Goal: Find specific page/section: Find specific page/section

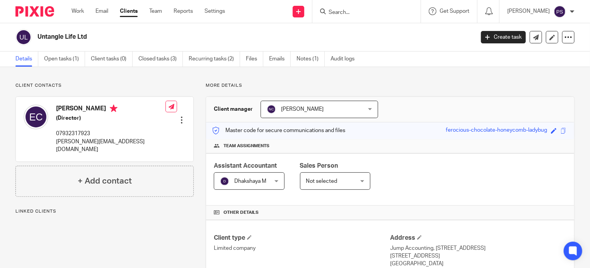
click at [328, 12] on input "Search" at bounding box center [363, 12] width 70 height 7
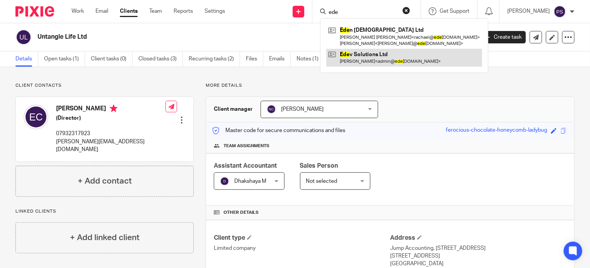
type input "ede"
click at [353, 54] on link at bounding box center [404, 58] width 156 height 18
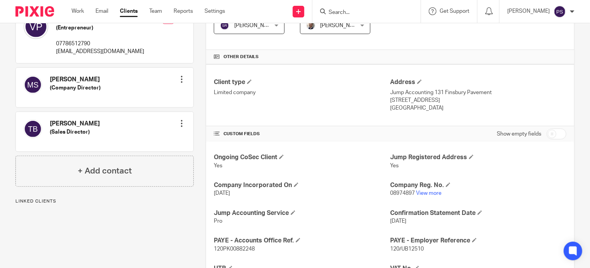
scroll to position [193, 0]
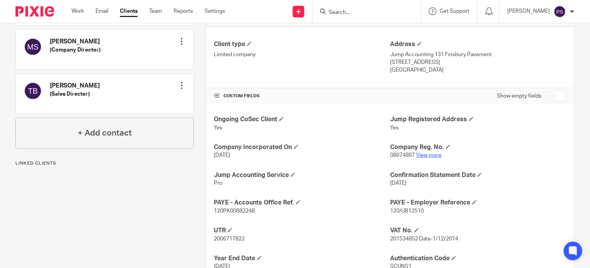
click at [426, 153] on link "View more" at bounding box center [429, 154] width 26 height 5
